Goal: Transaction & Acquisition: Purchase product/service

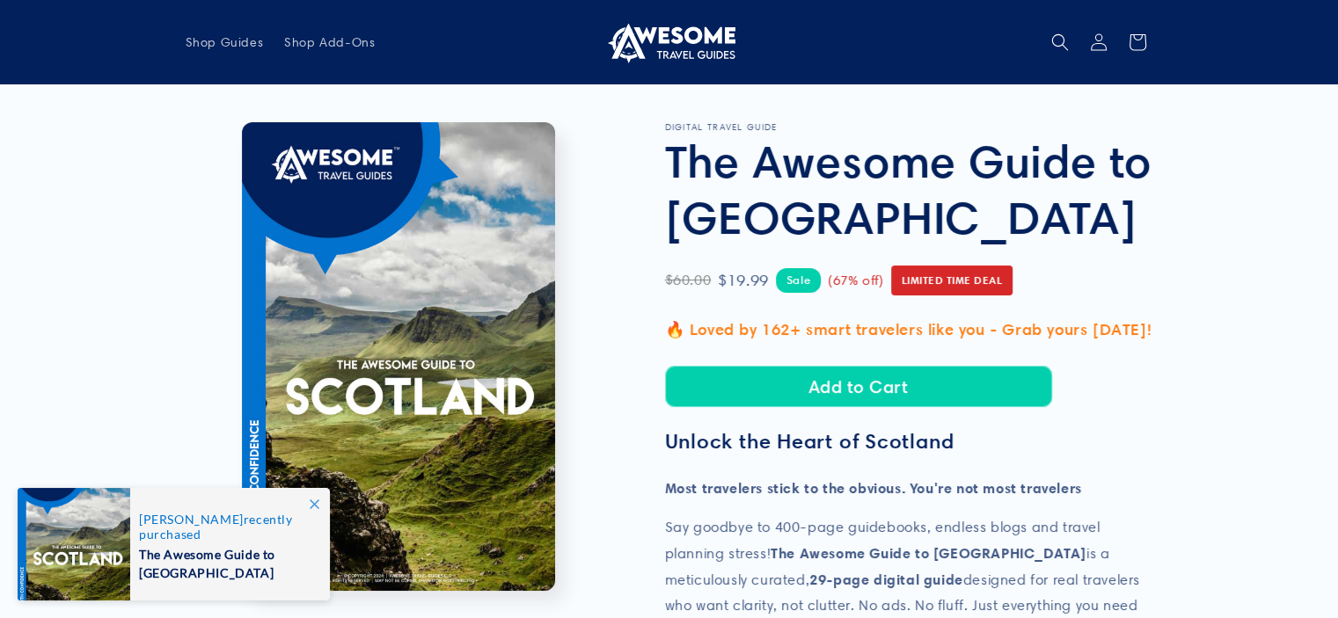
click at [311, 503] on icon at bounding box center [315, 505] width 10 height 10
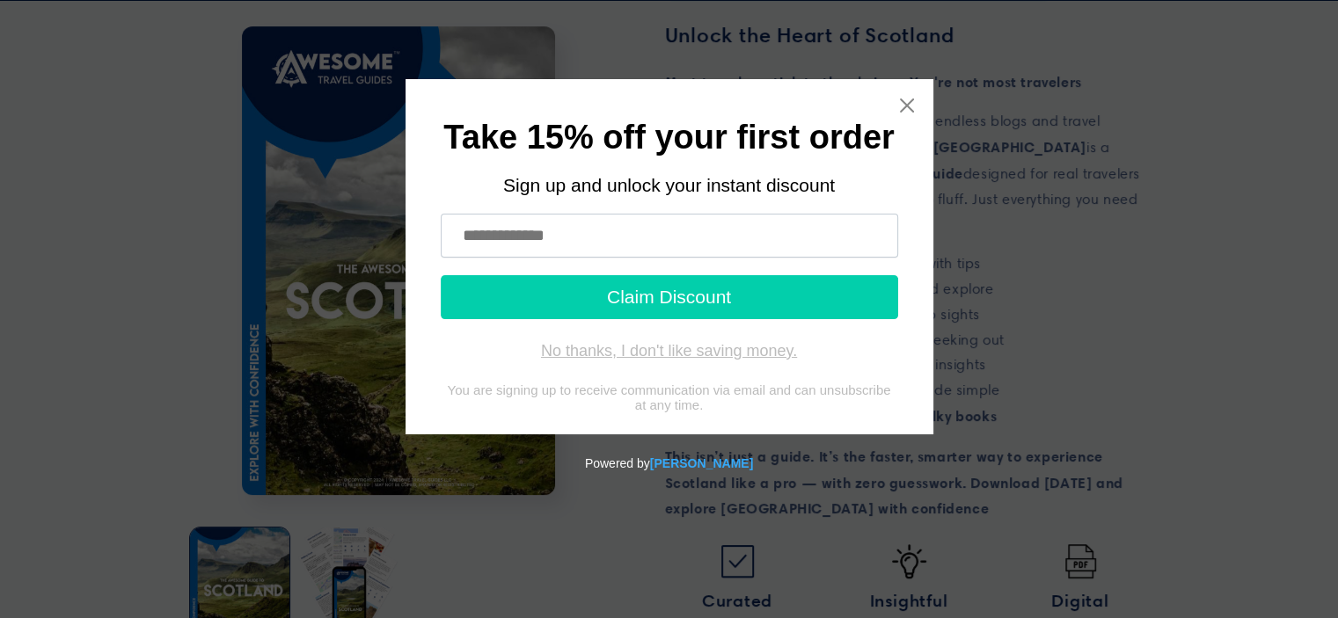
scroll to position [440, 0]
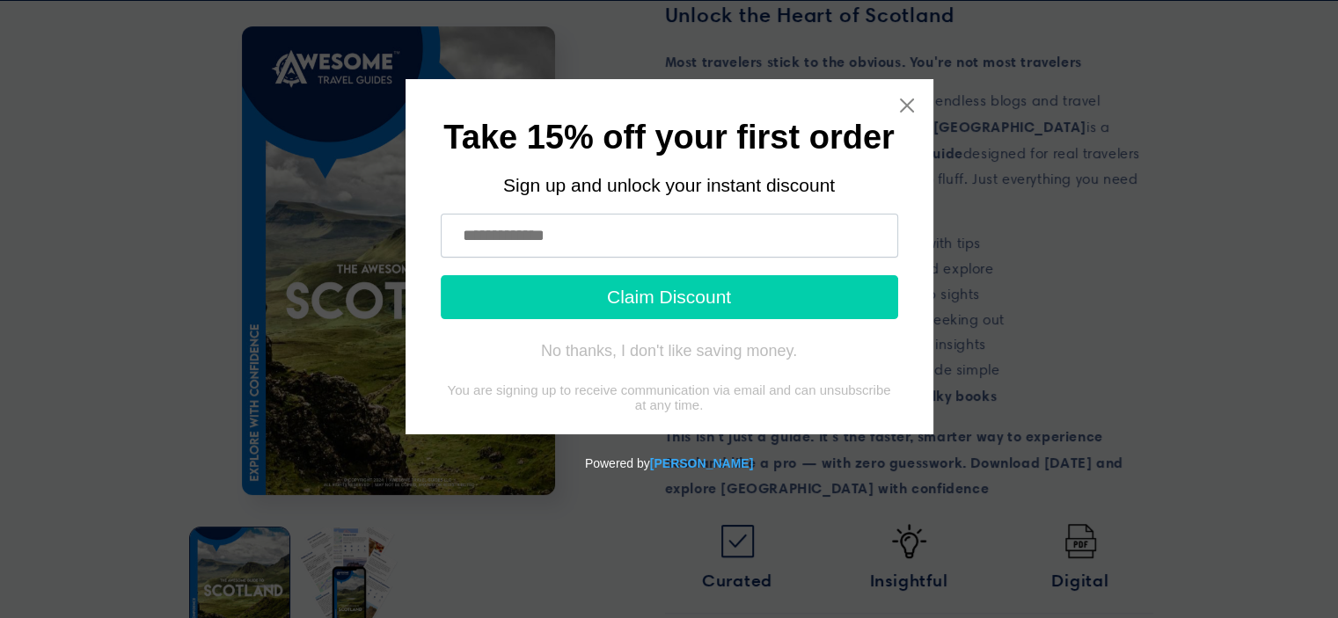
click at [471, 234] on input "text" at bounding box center [669, 236] width 457 height 44
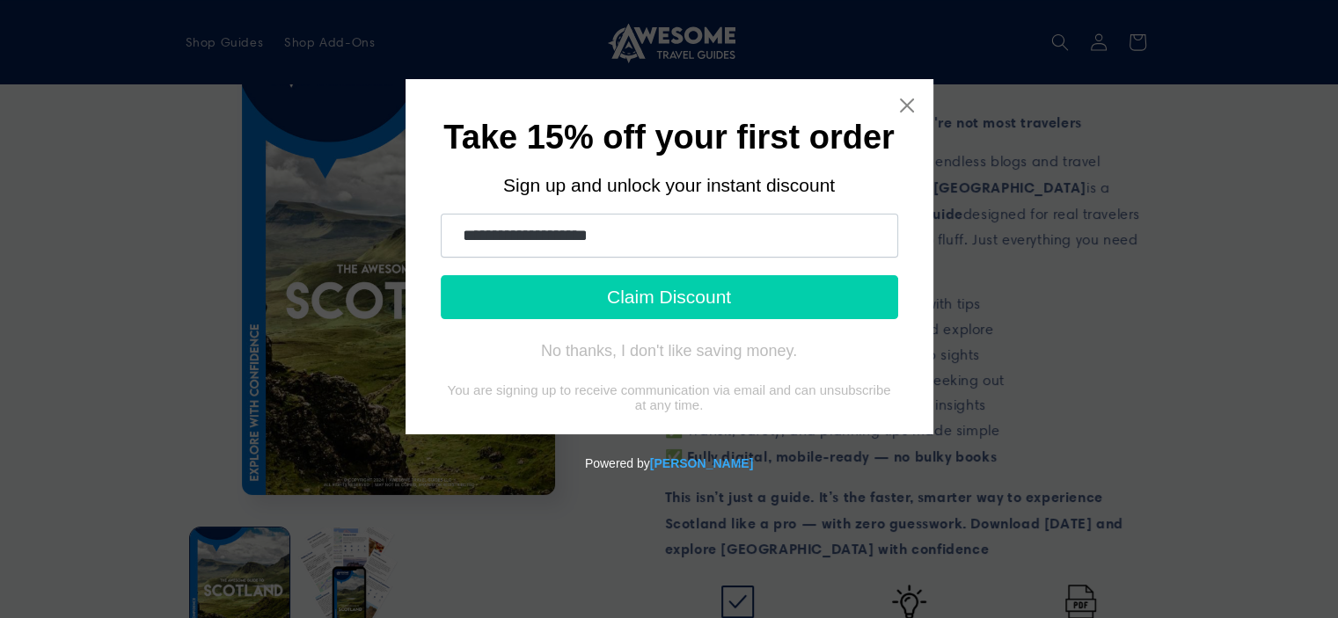
scroll to position [352, 0]
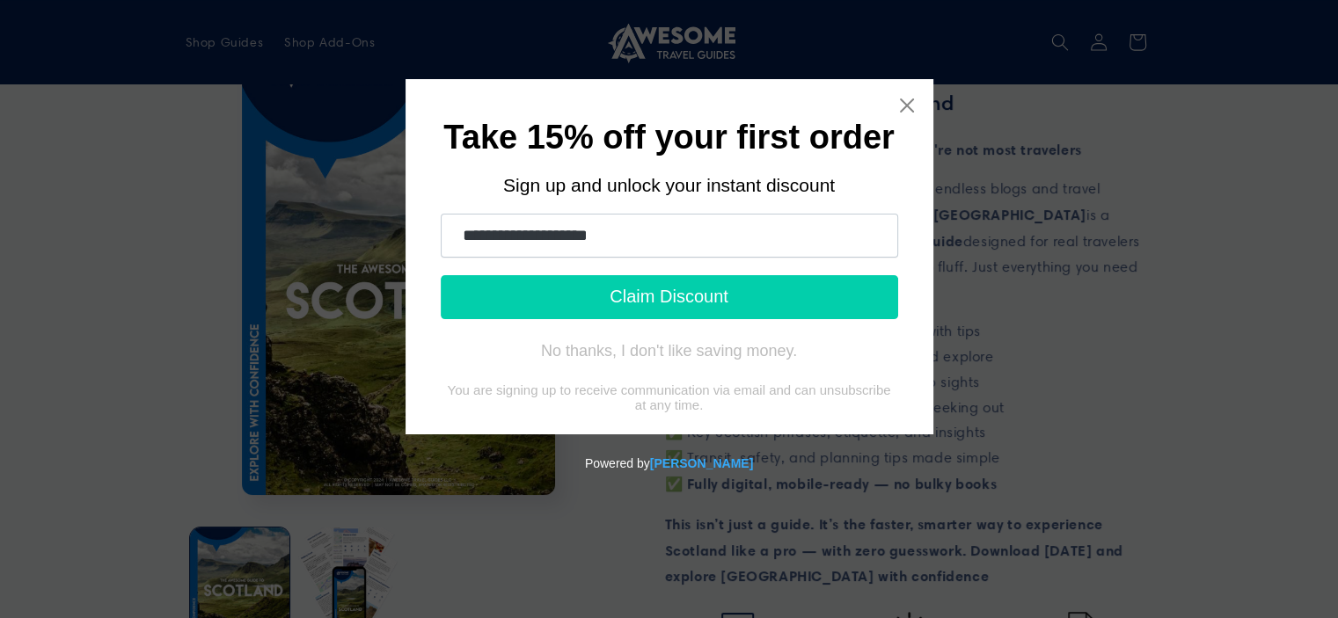
type input "**********"
click at [668, 295] on button "Claim Discount" at bounding box center [669, 297] width 457 height 44
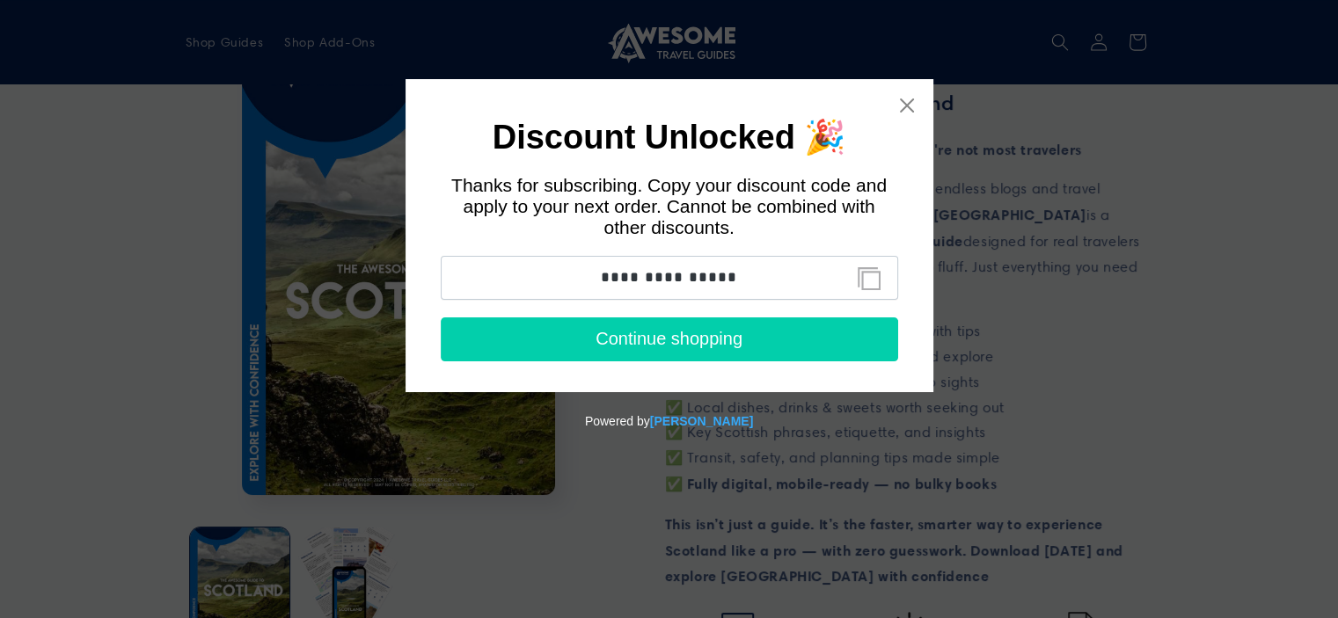
click at [639, 343] on button "Continue shopping" at bounding box center [669, 340] width 457 height 44
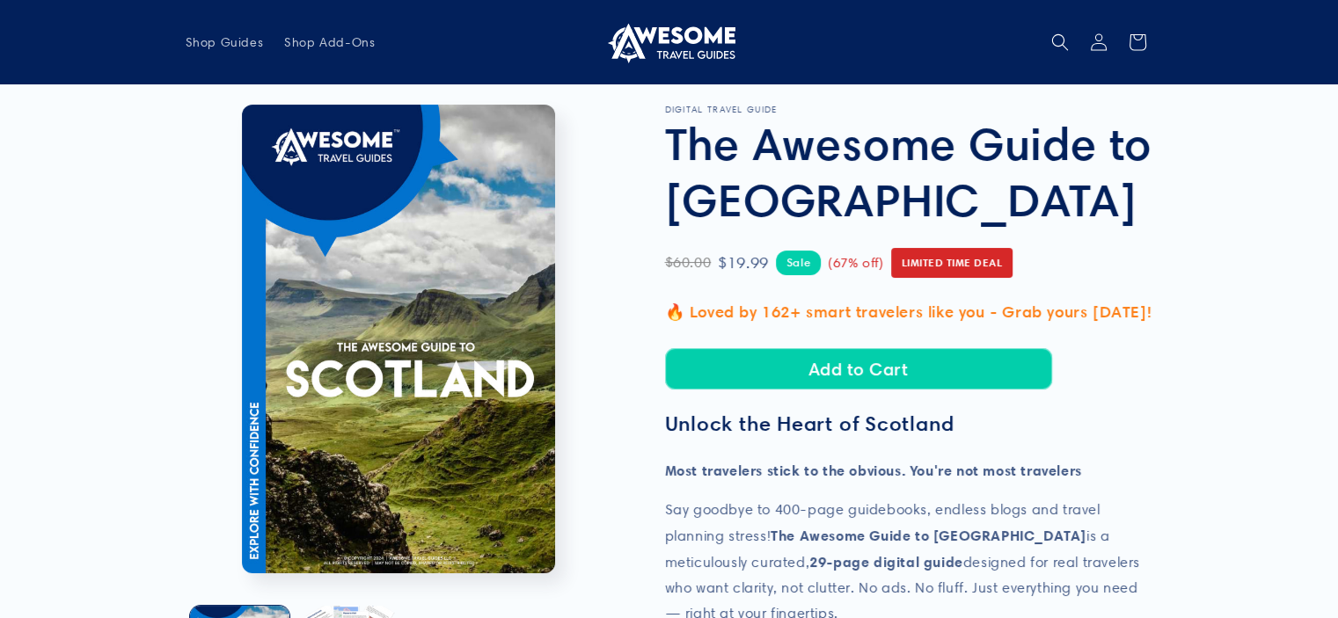
scroll to position [0, 0]
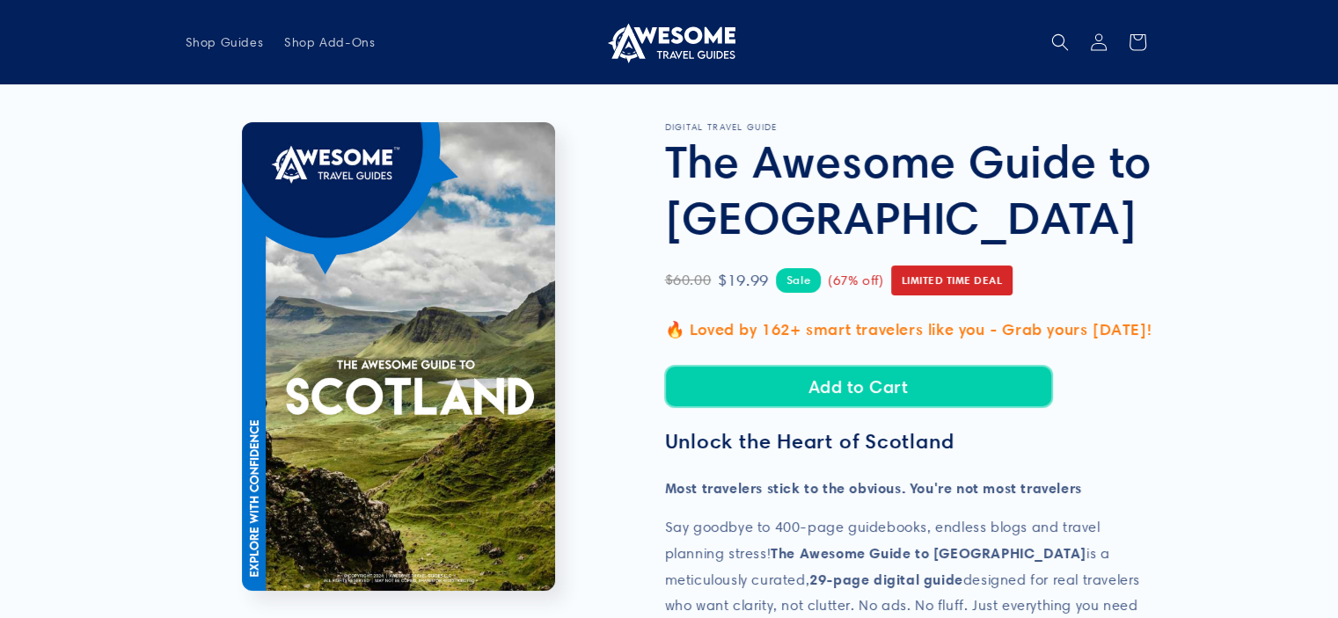
click at [837, 387] on button "Add to Cart" at bounding box center [858, 386] width 387 height 41
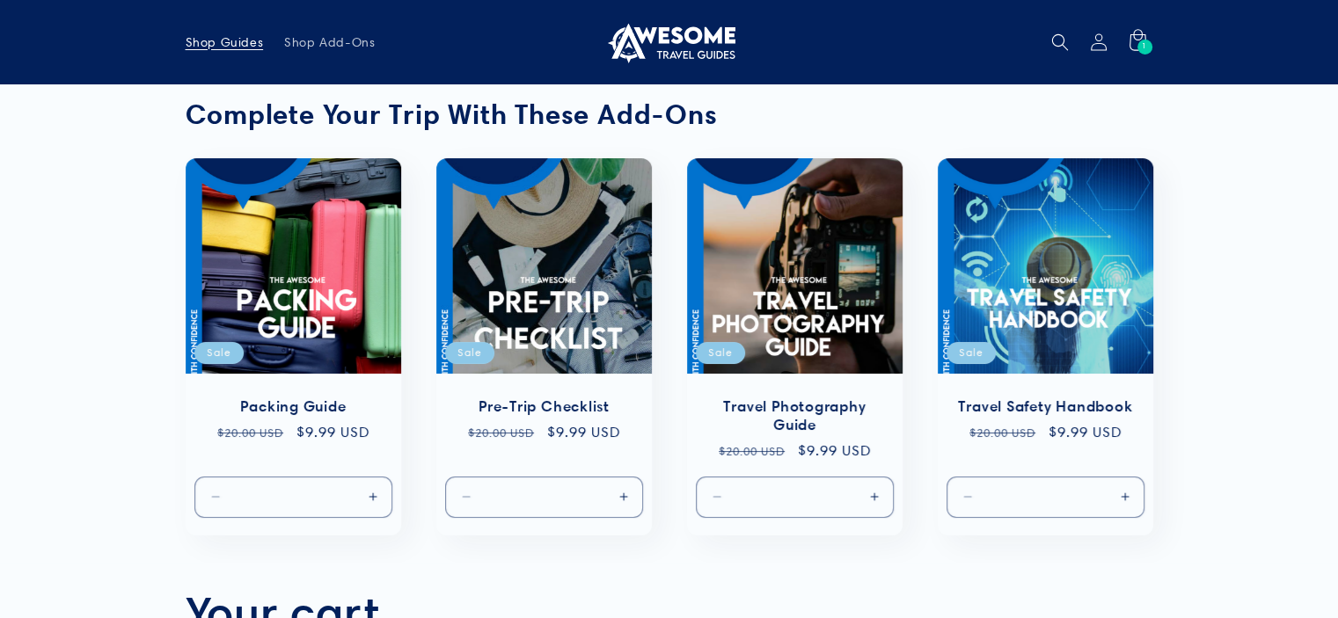
click at [215, 43] on span "Shop Guides" at bounding box center [225, 42] width 78 height 16
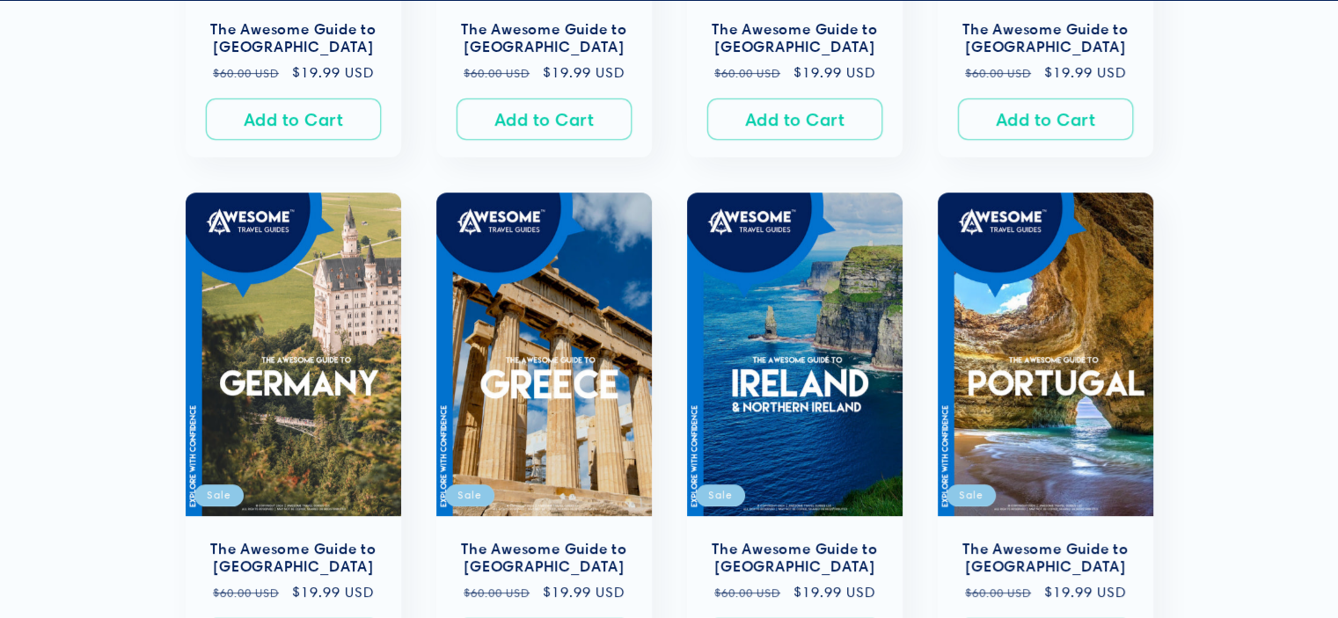
scroll to position [704, 0]
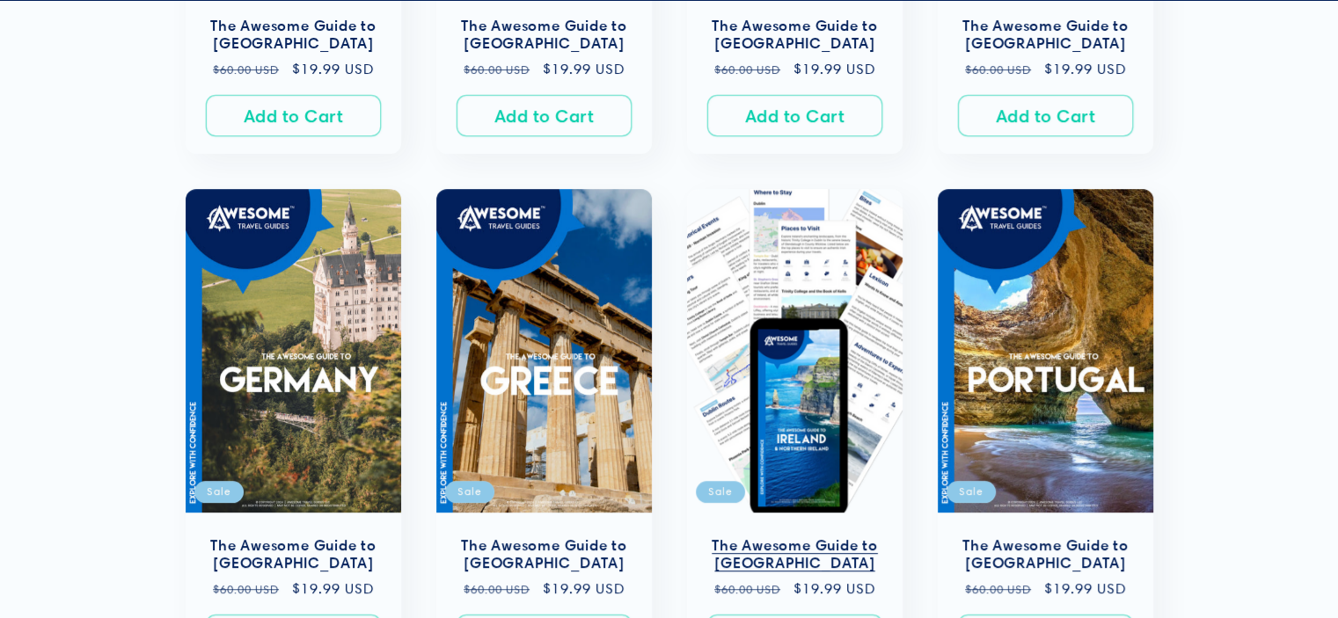
click at [806, 550] on link "The Awesome Guide to Ireland" at bounding box center [795, 555] width 180 height 37
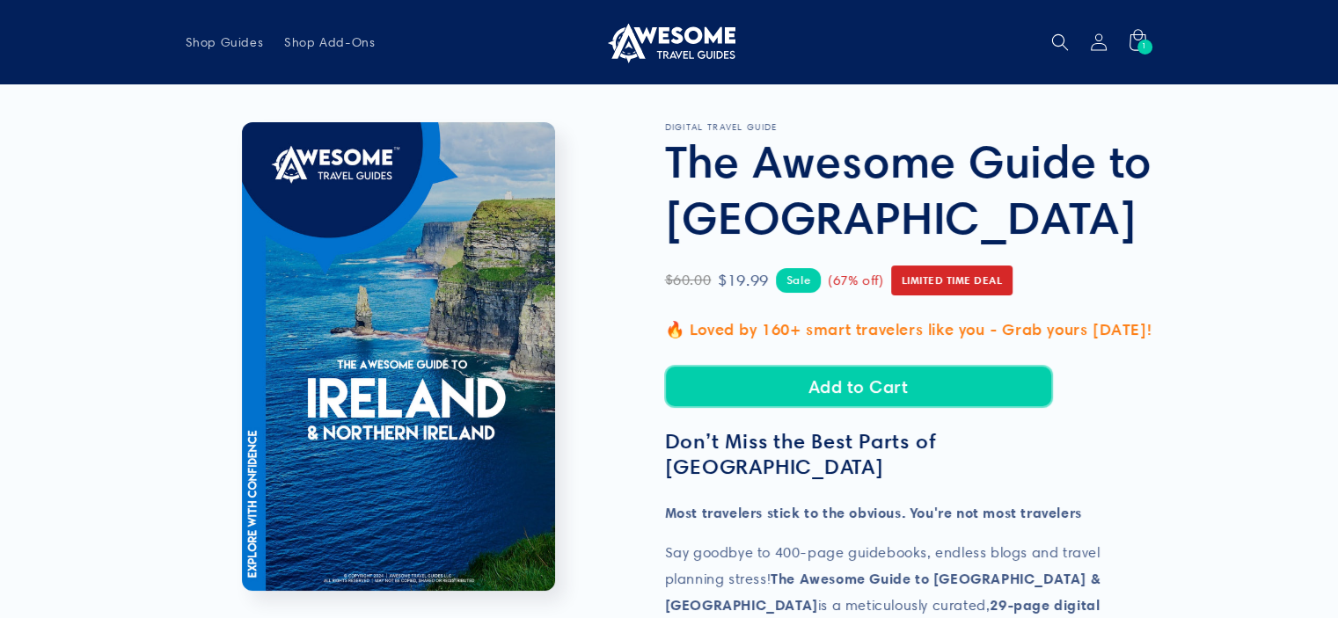
click at [834, 390] on button "Add to Cart" at bounding box center [858, 386] width 387 height 41
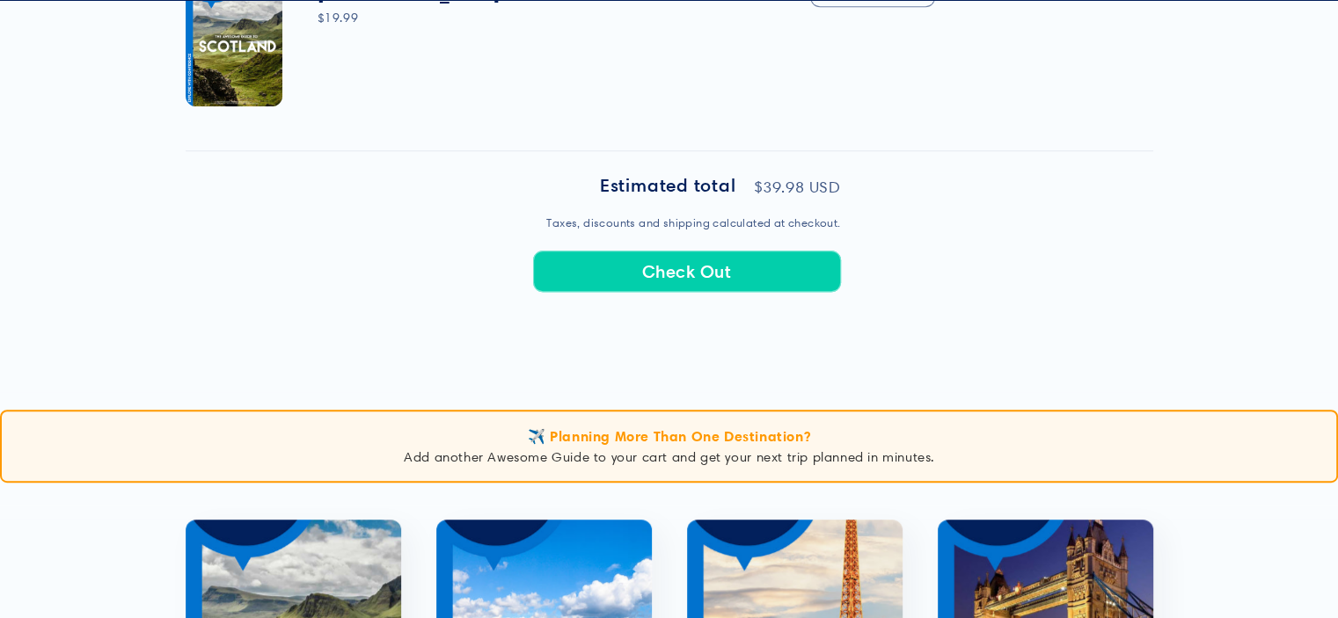
scroll to position [968, 0]
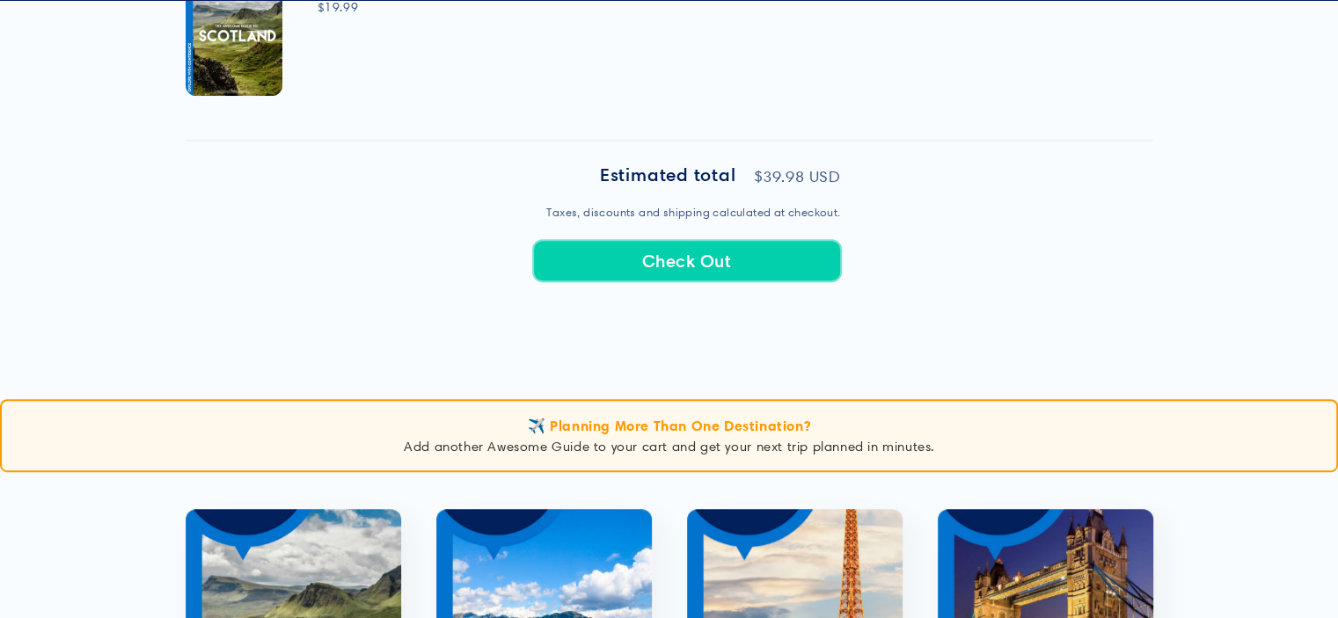
click at [673, 260] on button "Check Out" at bounding box center [687, 260] width 308 height 41
